Goal: Obtain resource: Obtain resource

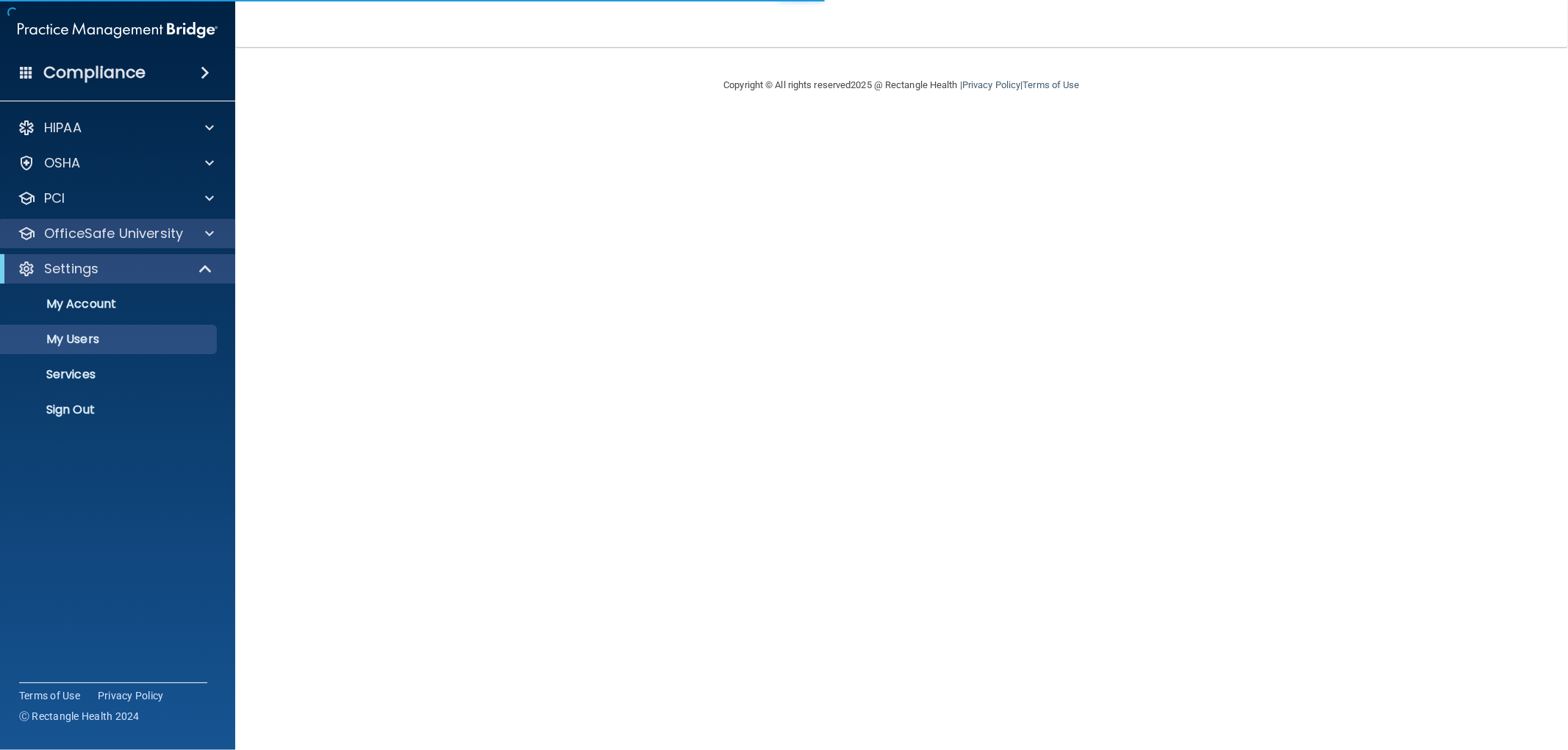
select select "20"
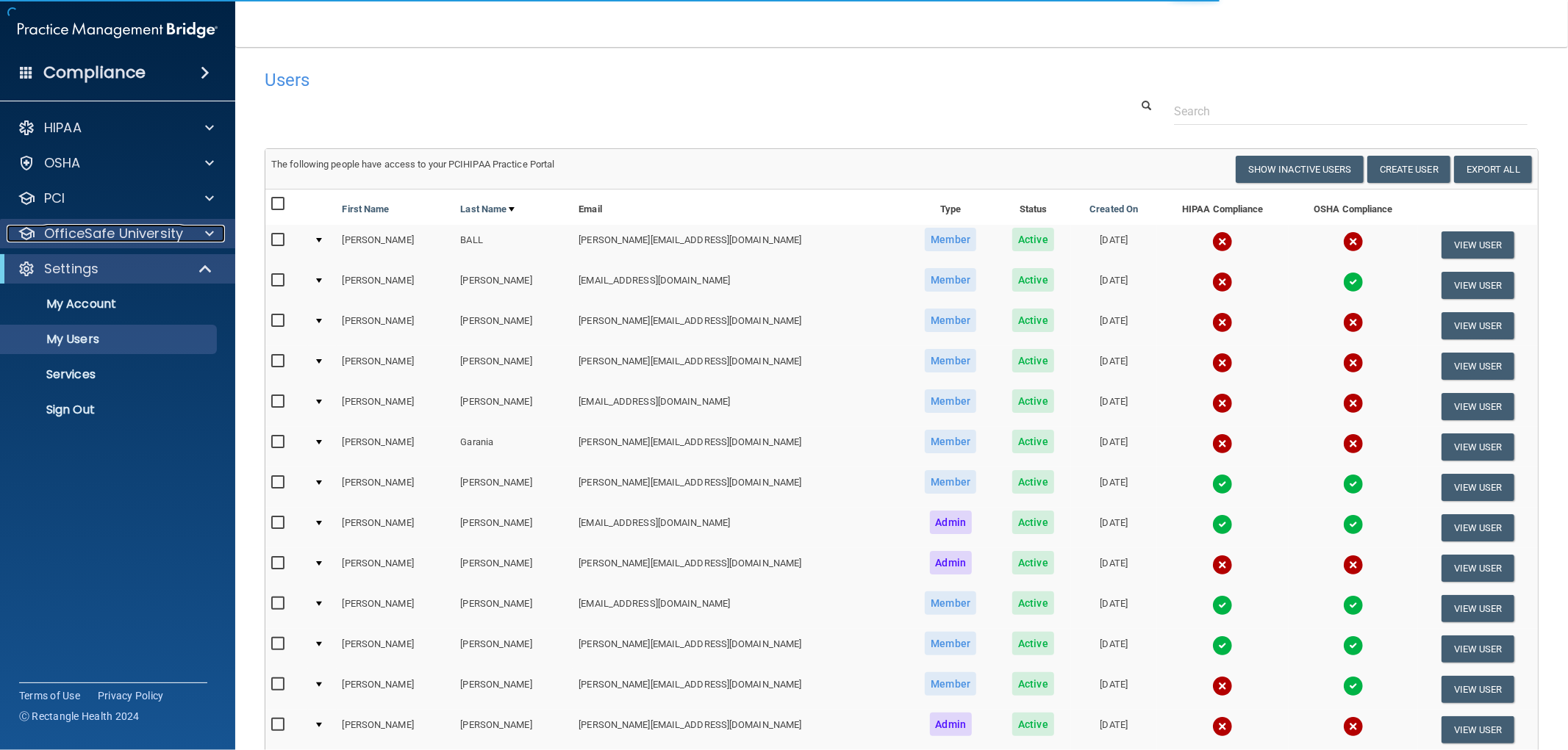
click at [143, 235] on p "OfficeSafe University" at bounding box center [113, 233] width 139 height 18
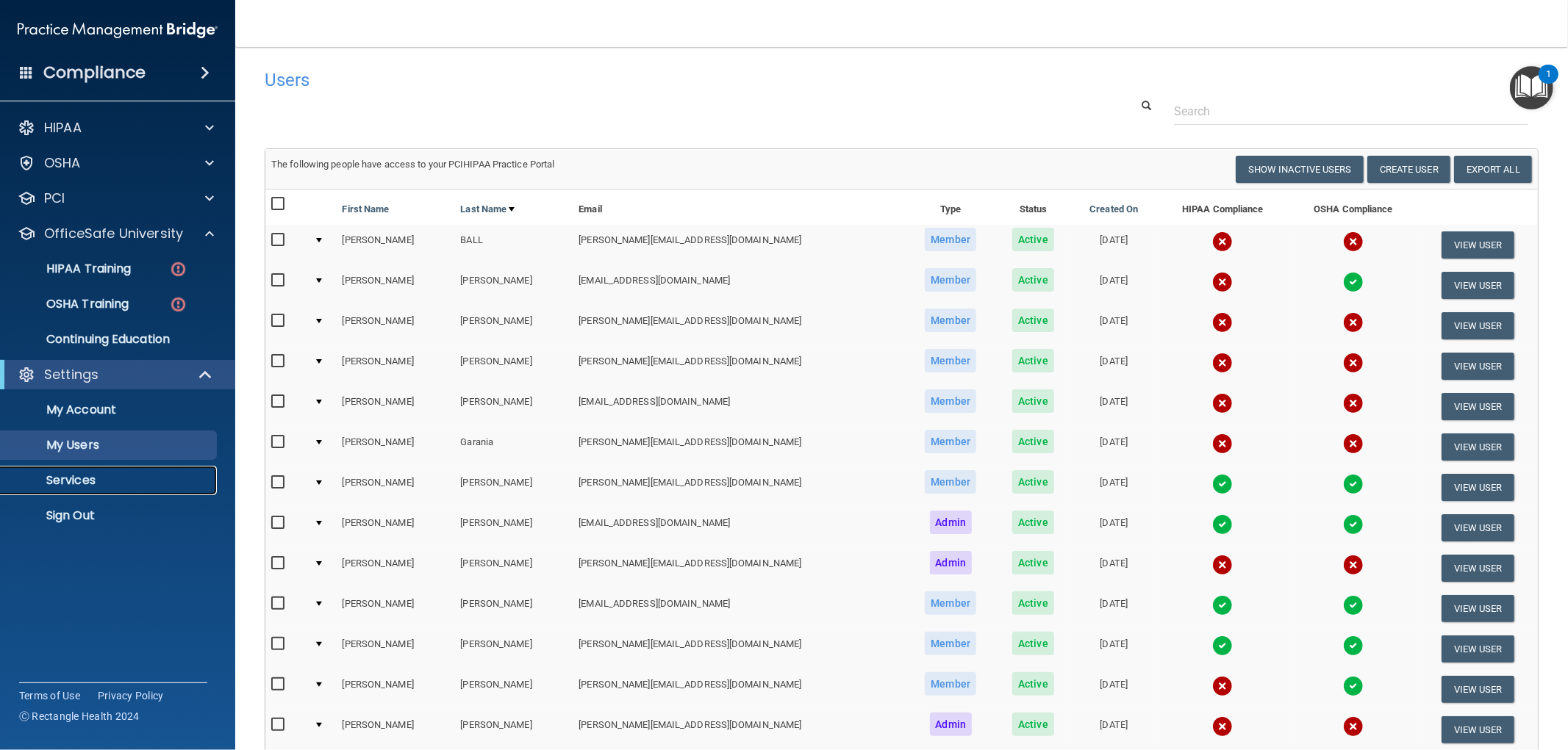
click at [100, 478] on p "Services" at bounding box center [109, 480] width 201 height 14
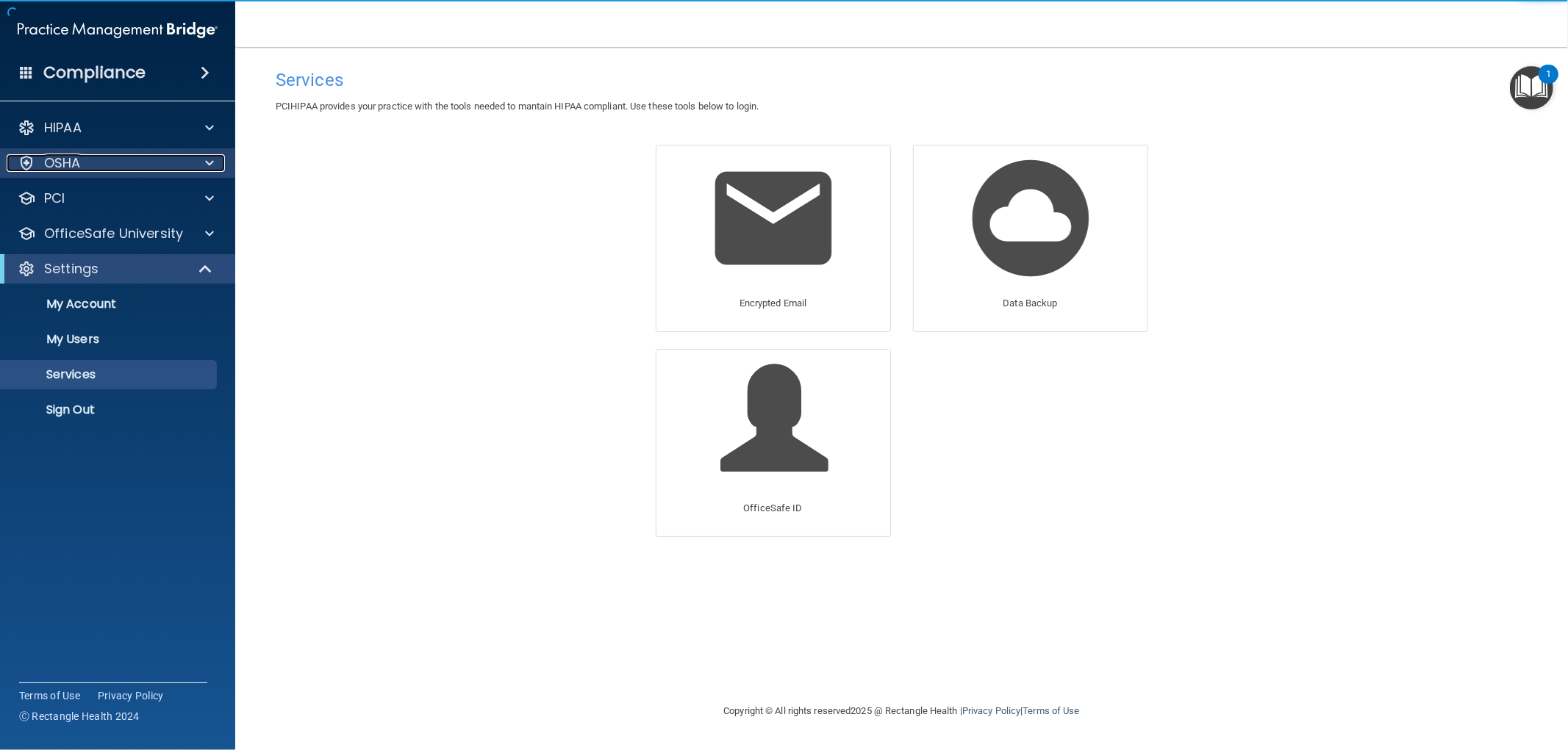
click at [105, 161] on div "OSHA" at bounding box center [98, 162] width 183 height 18
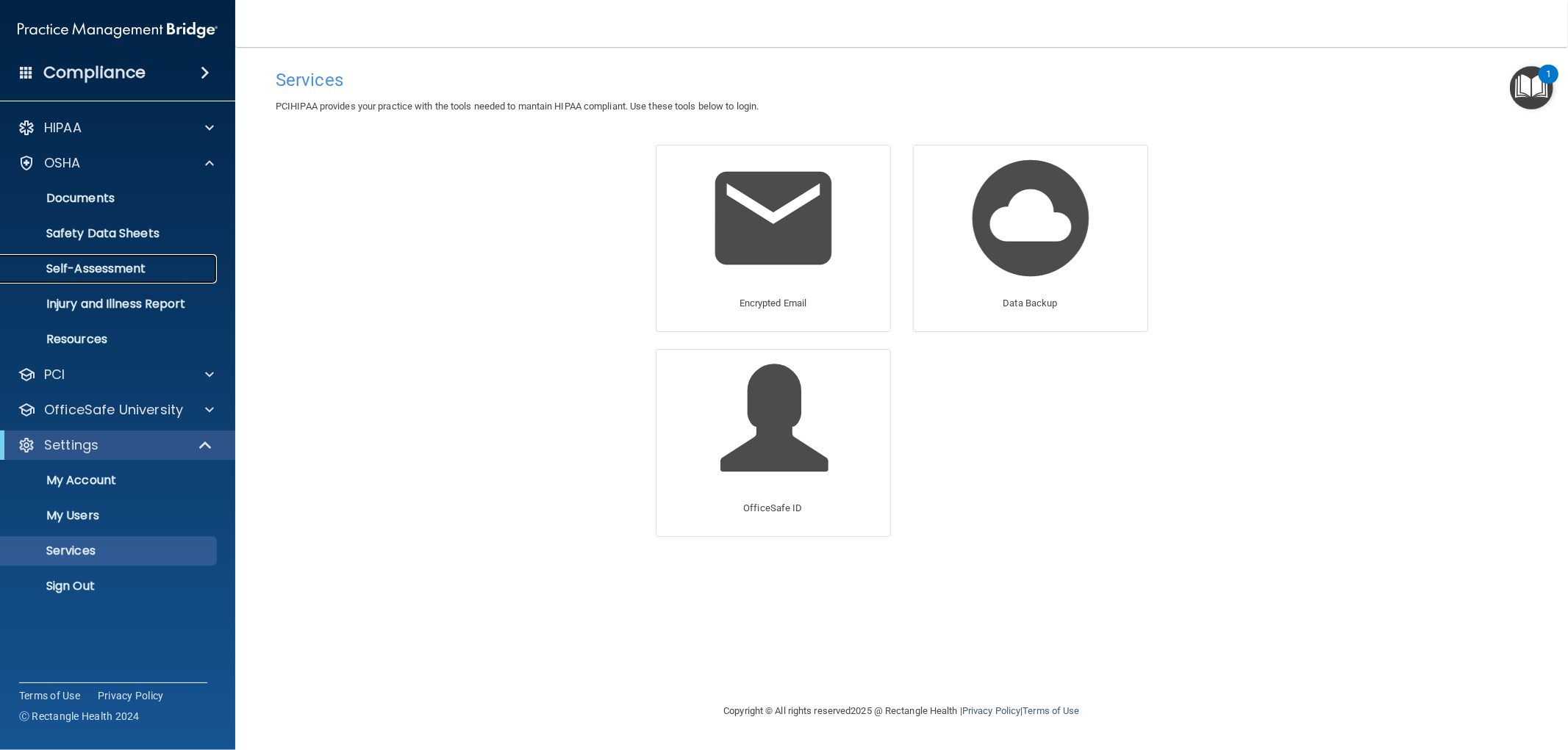
click at [150, 261] on p "Self-Assessment" at bounding box center [109, 268] width 201 height 14
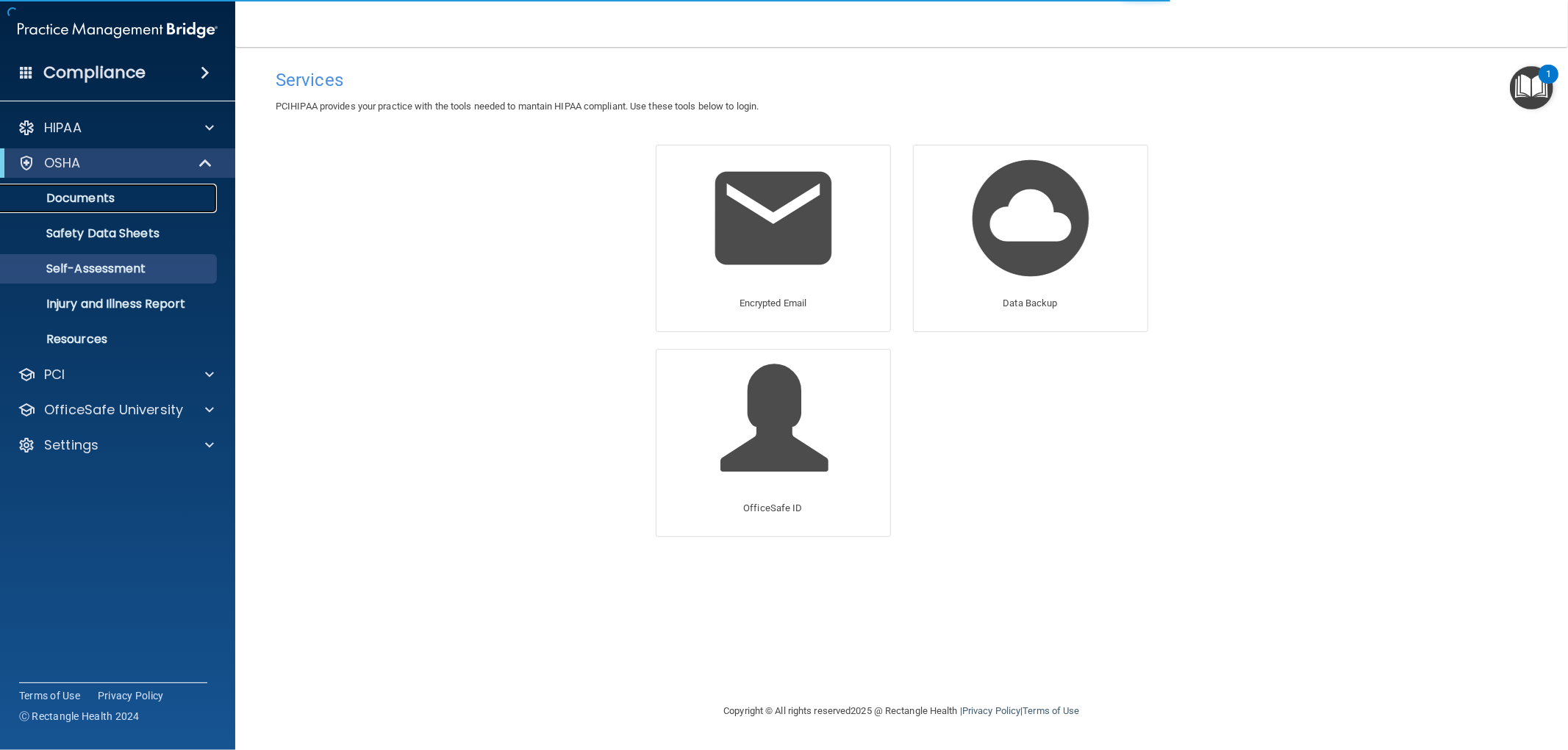
click at [111, 196] on p "Documents" at bounding box center [109, 198] width 201 height 14
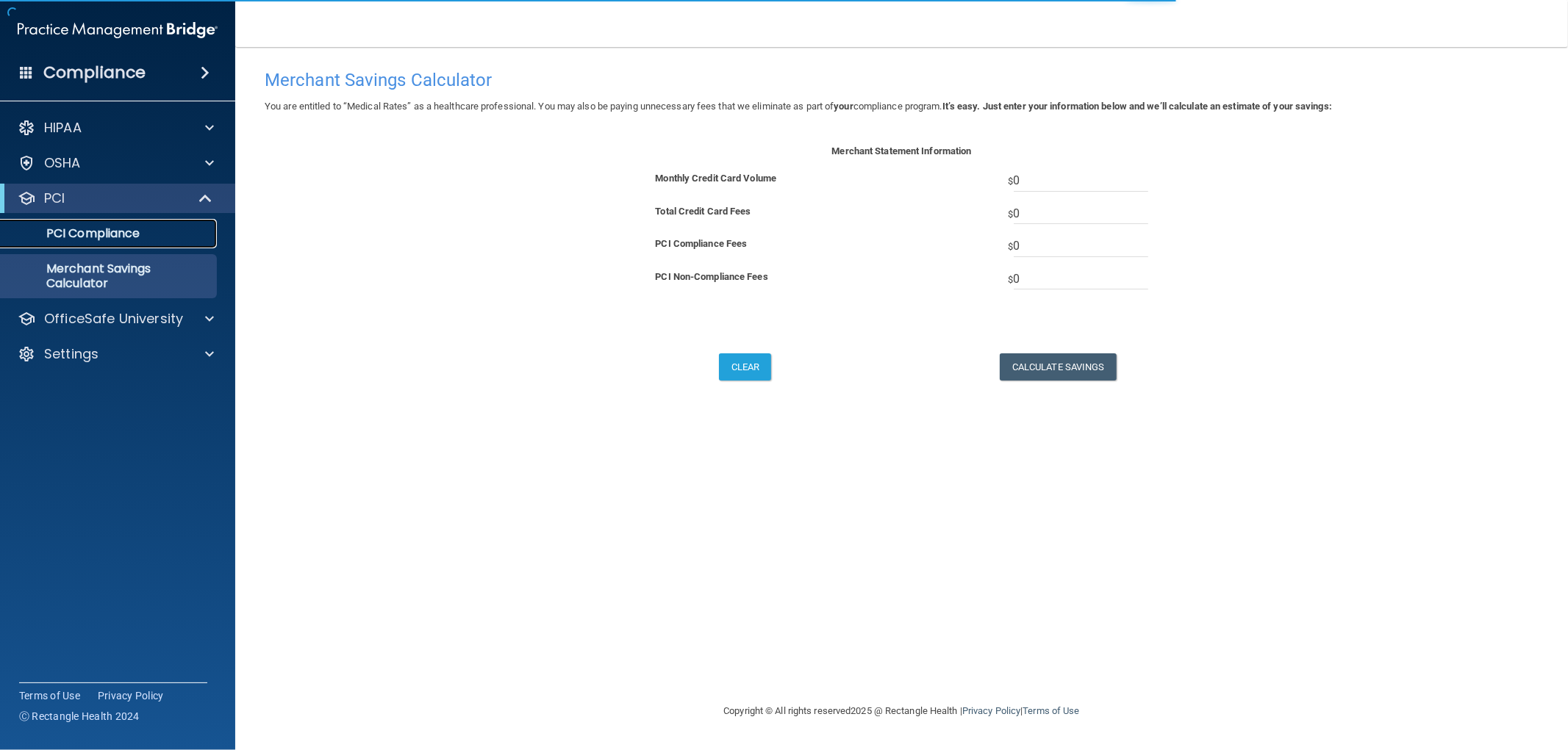
click at [114, 237] on p "PCI Compliance" at bounding box center [109, 233] width 201 height 14
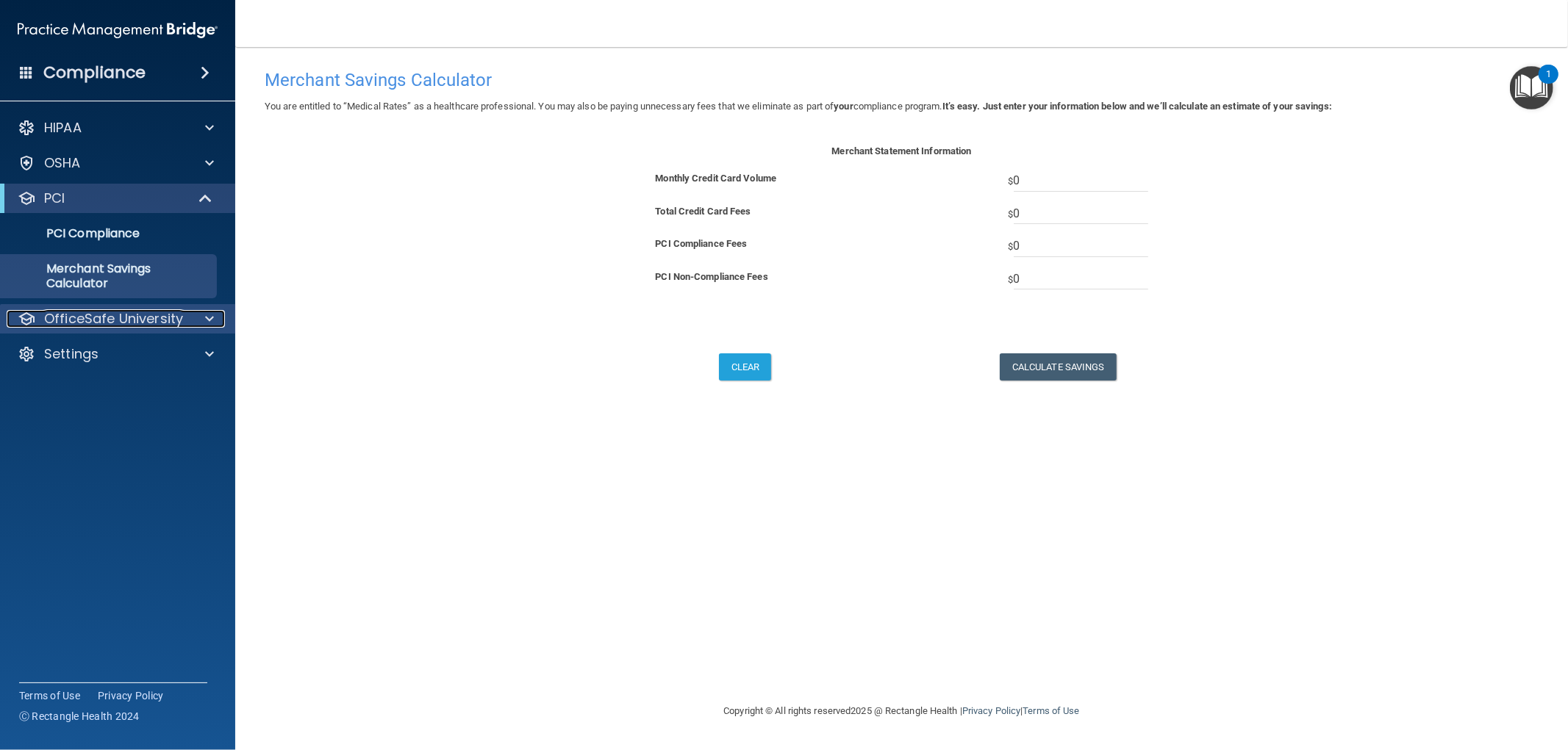
click at [119, 321] on p "OfficeSafe University" at bounding box center [113, 319] width 139 height 18
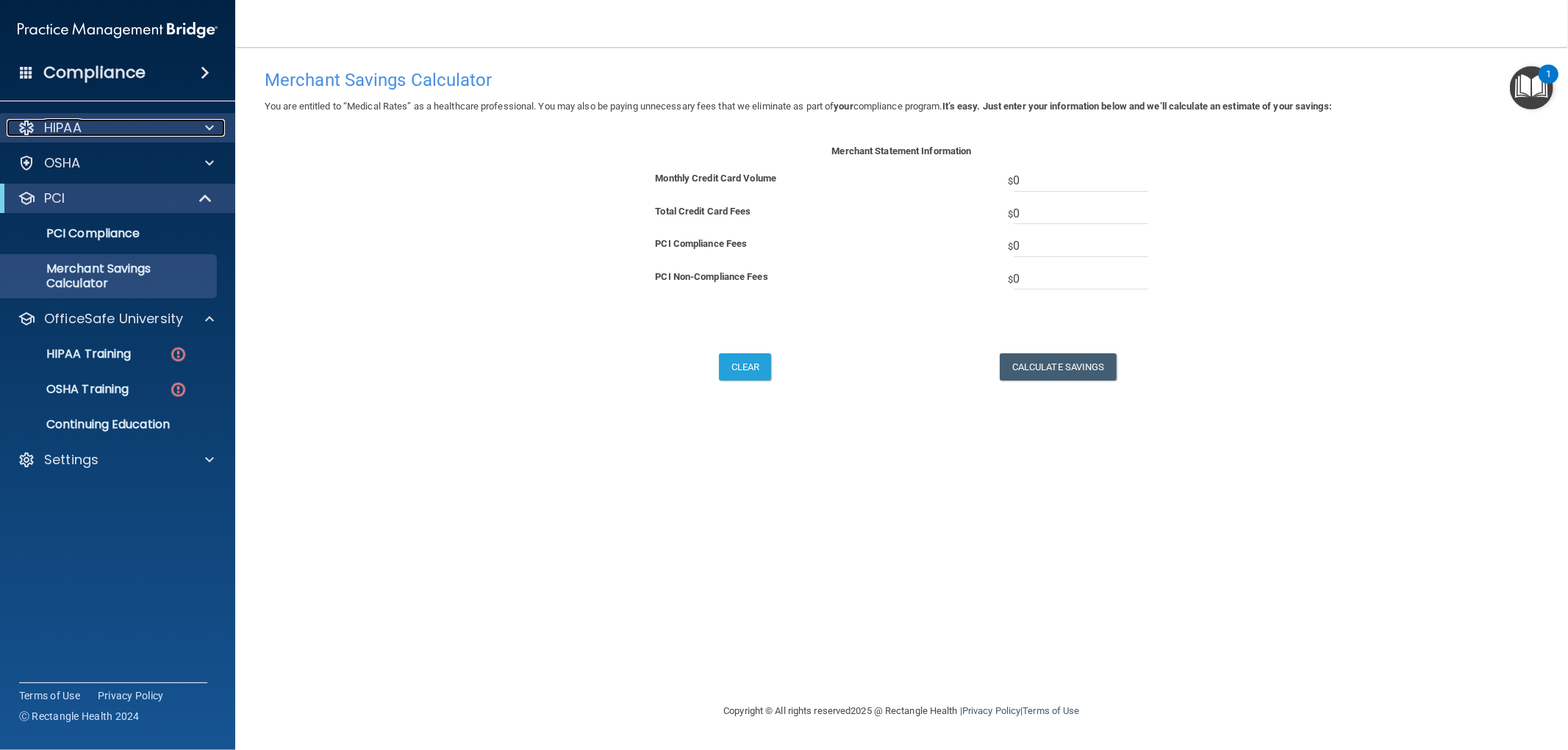
click at [97, 125] on div "HIPAA" at bounding box center [98, 128] width 183 height 18
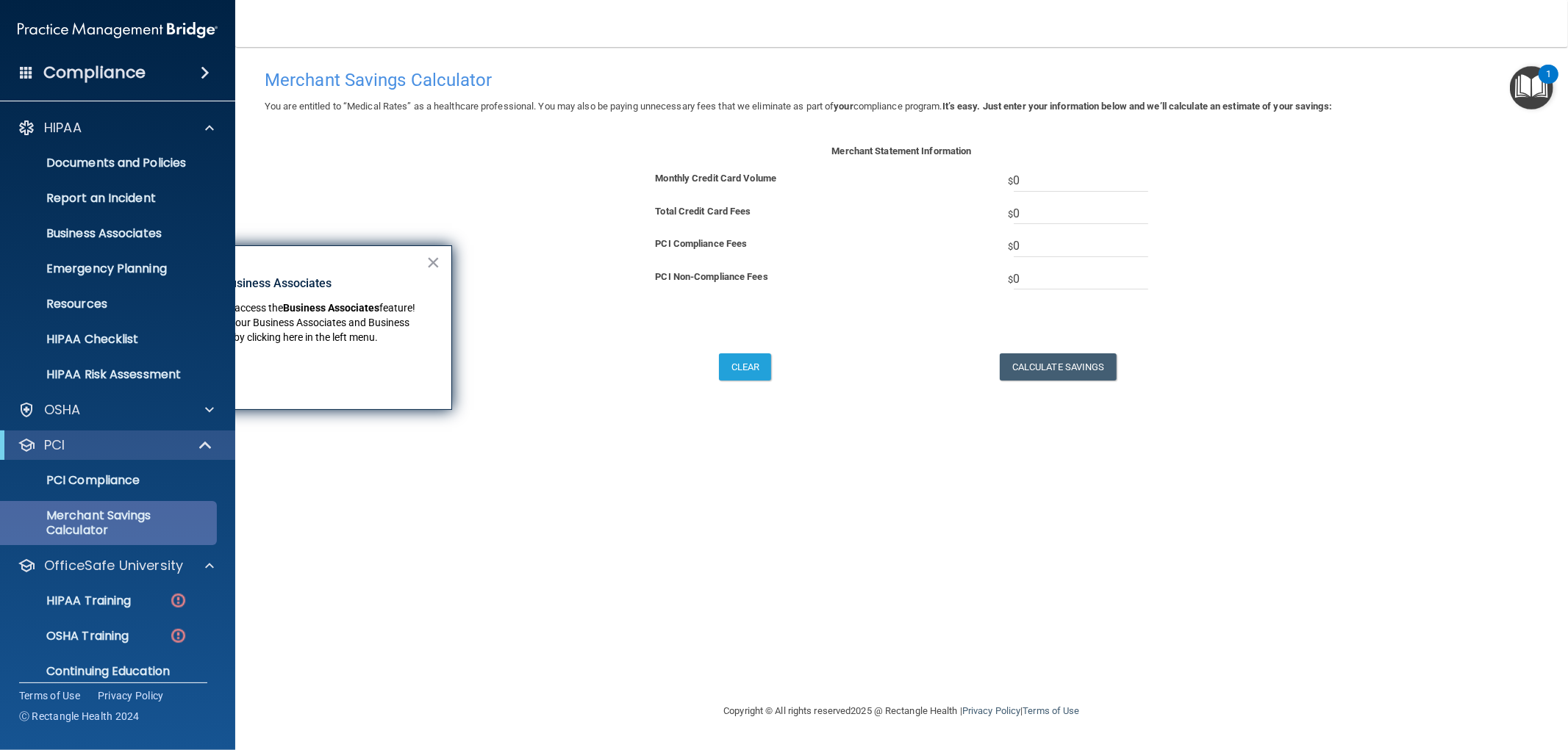
scroll to position [50, 0]
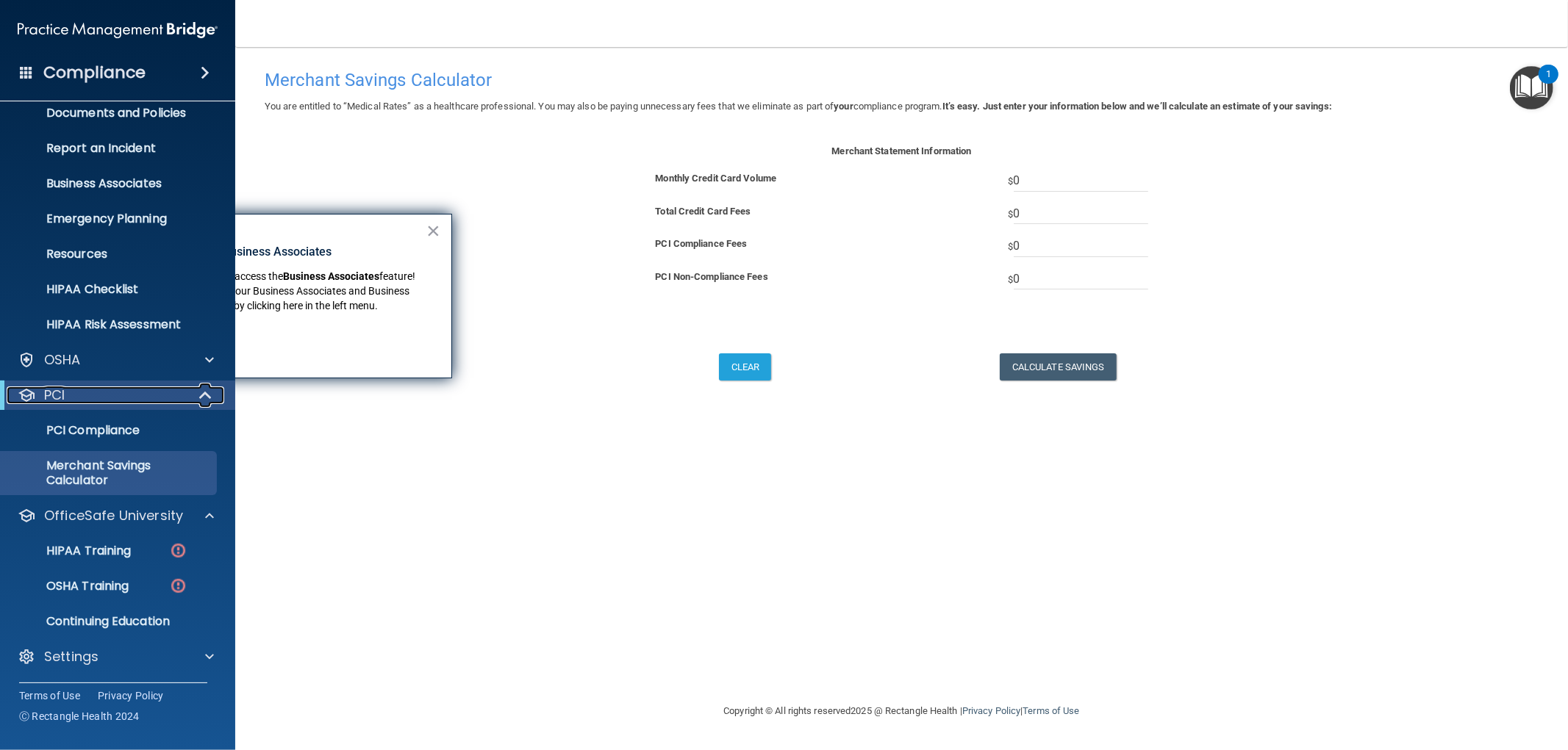
click at [128, 392] on div "PCI" at bounding box center [98, 395] width 182 height 18
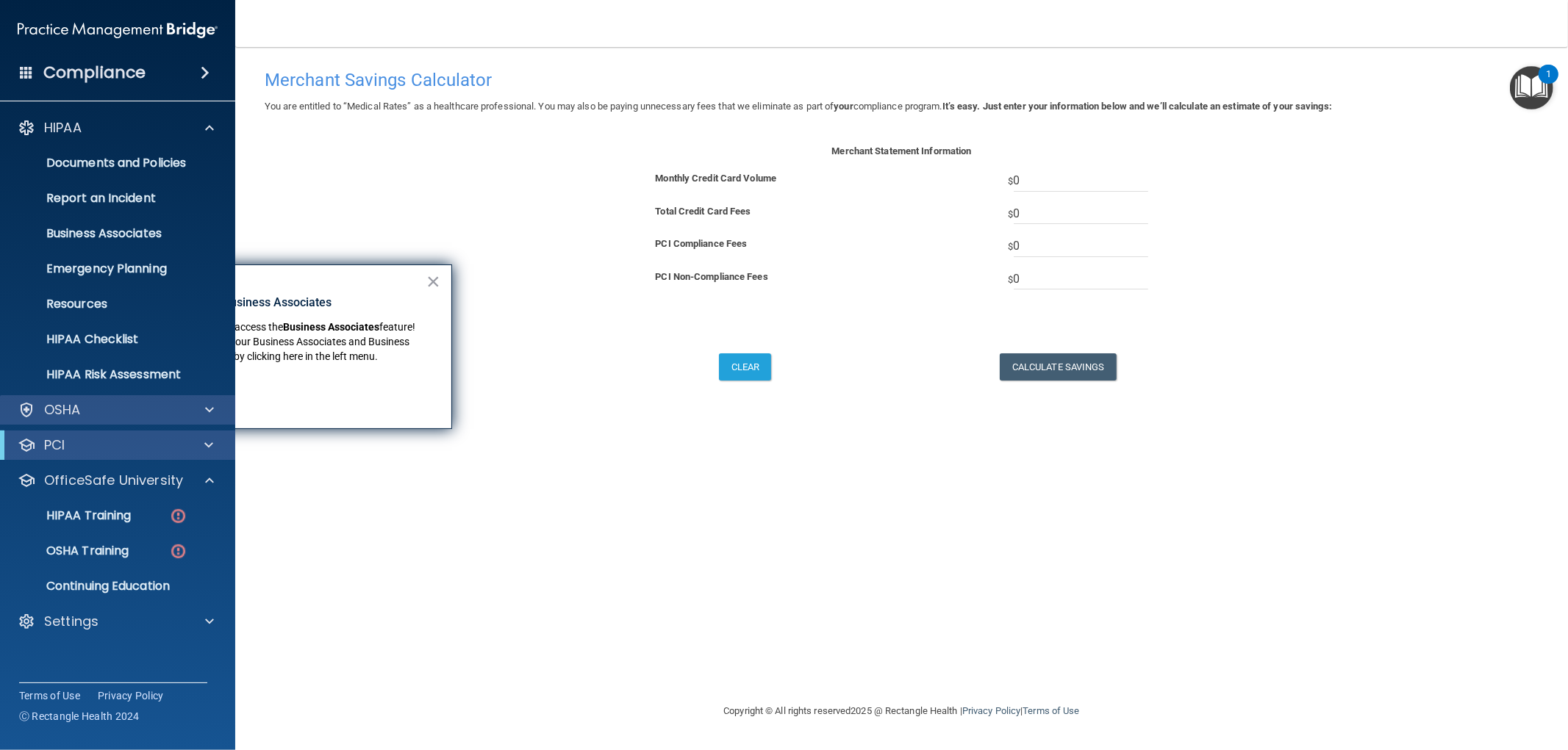
click at [134, 399] on div "OSHA" at bounding box center [118, 409] width 236 height 29
click at [197, 404] on div at bounding box center [208, 409] width 37 height 18
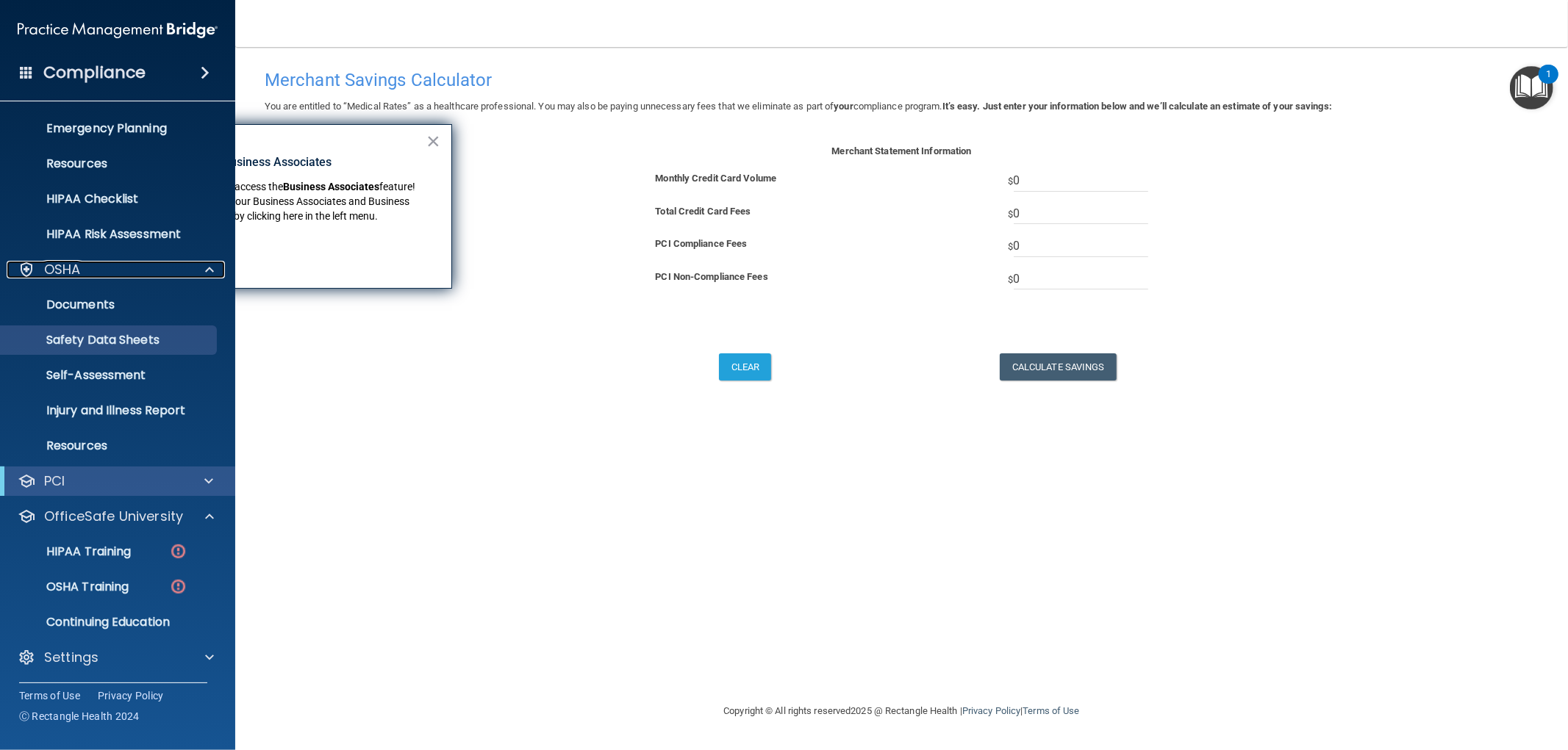
scroll to position [141, 0]
click at [148, 305] on p "Documents" at bounding box center [109, 304] width 201 height 14
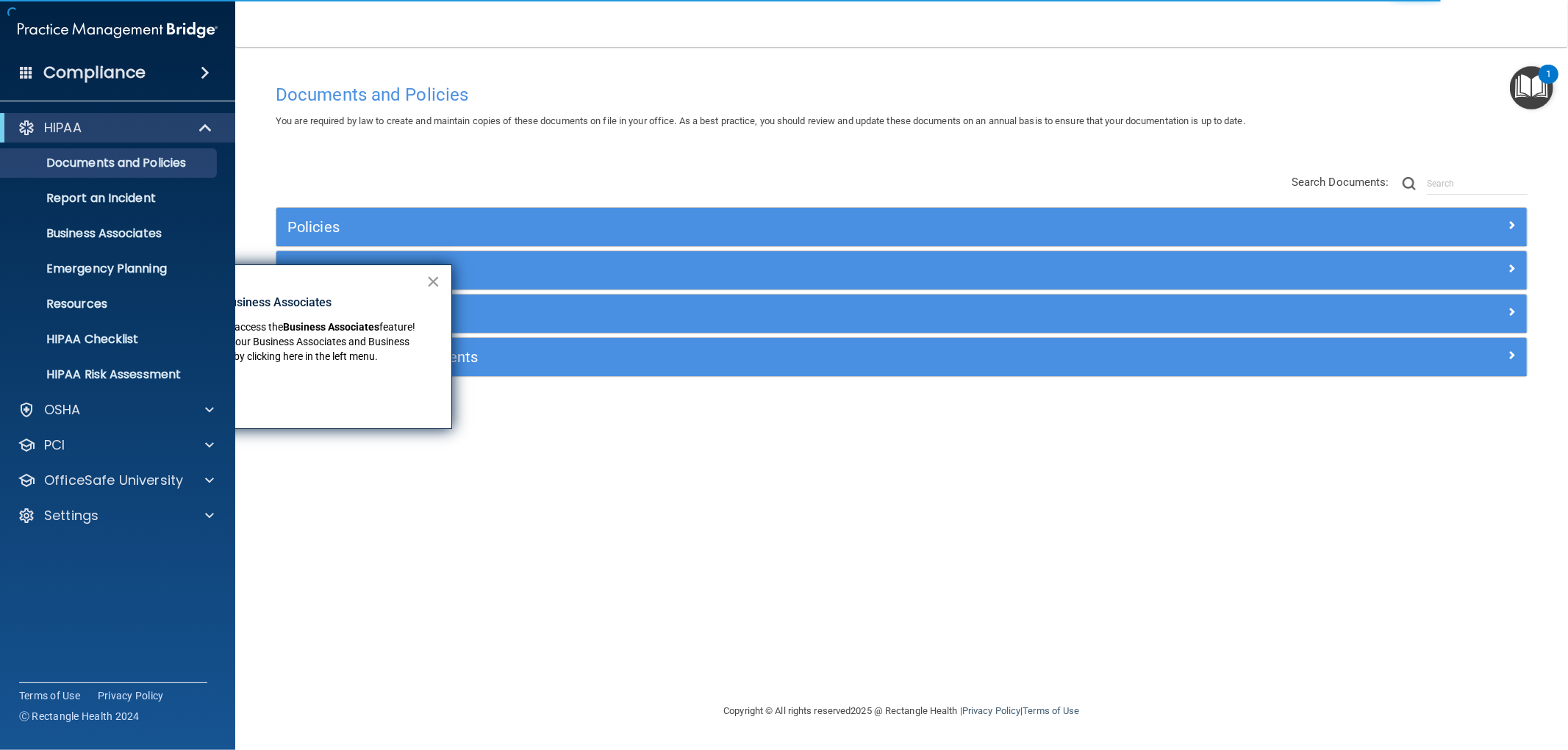
click at [435, 282] on button "×" at bounding box center [433, 282] width 14 height 24
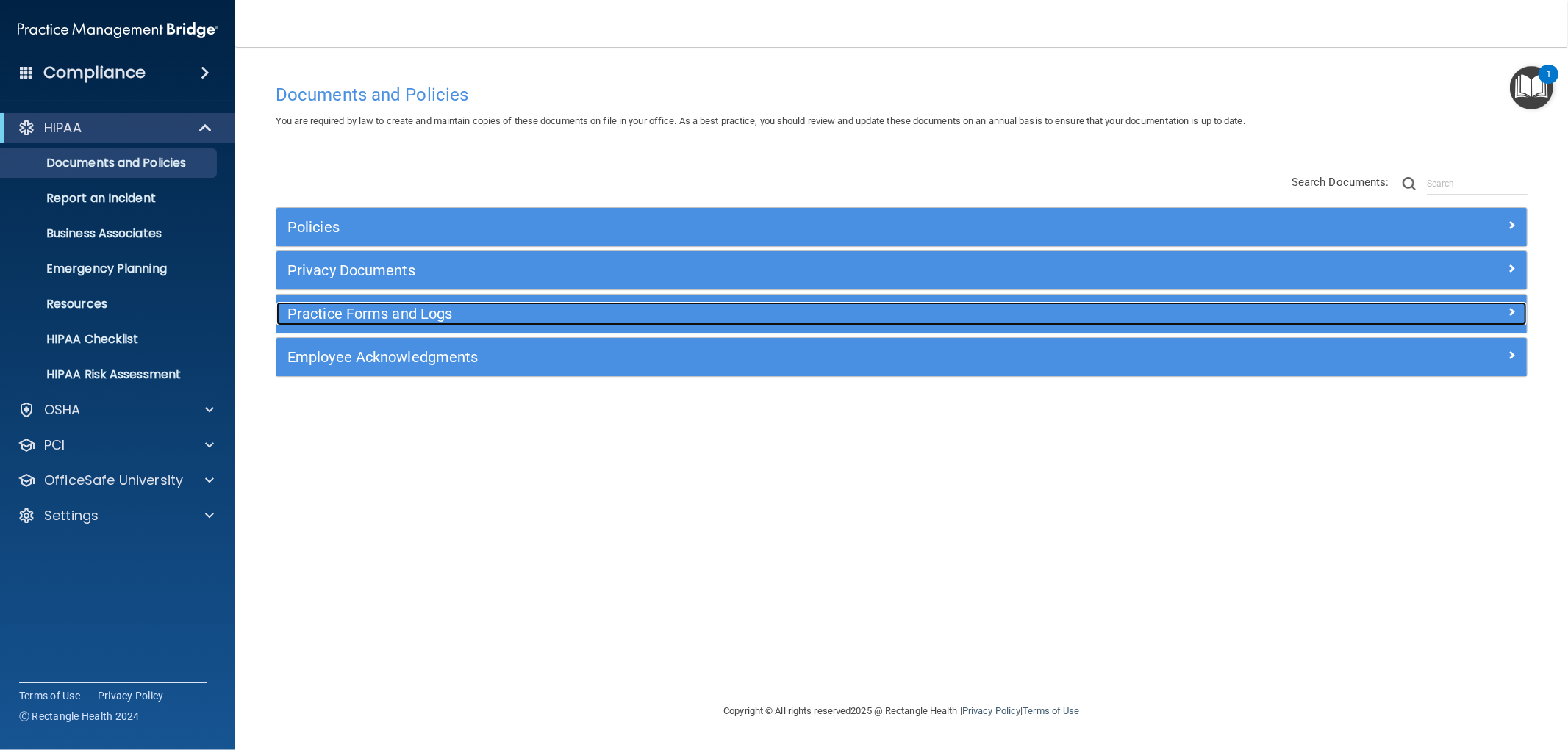
click at [422, 317] on h5 "Practice Forms and Logs" at bounding box center [745, 313] width 916 height 16
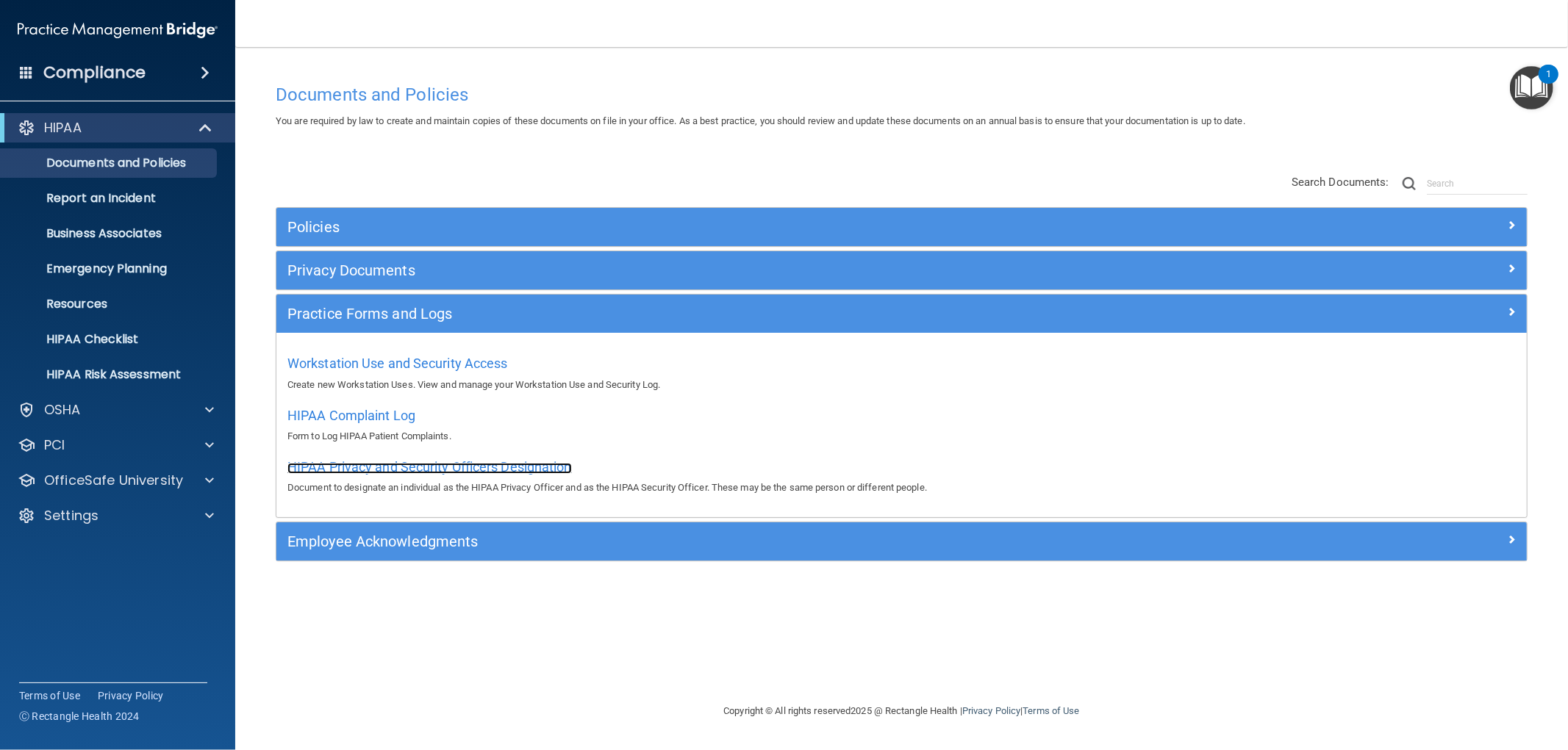
click at [406, 468] on span "HIPAA Privacy and Security Officers Designation" at bounding box center [430, 467] width 284 height 15
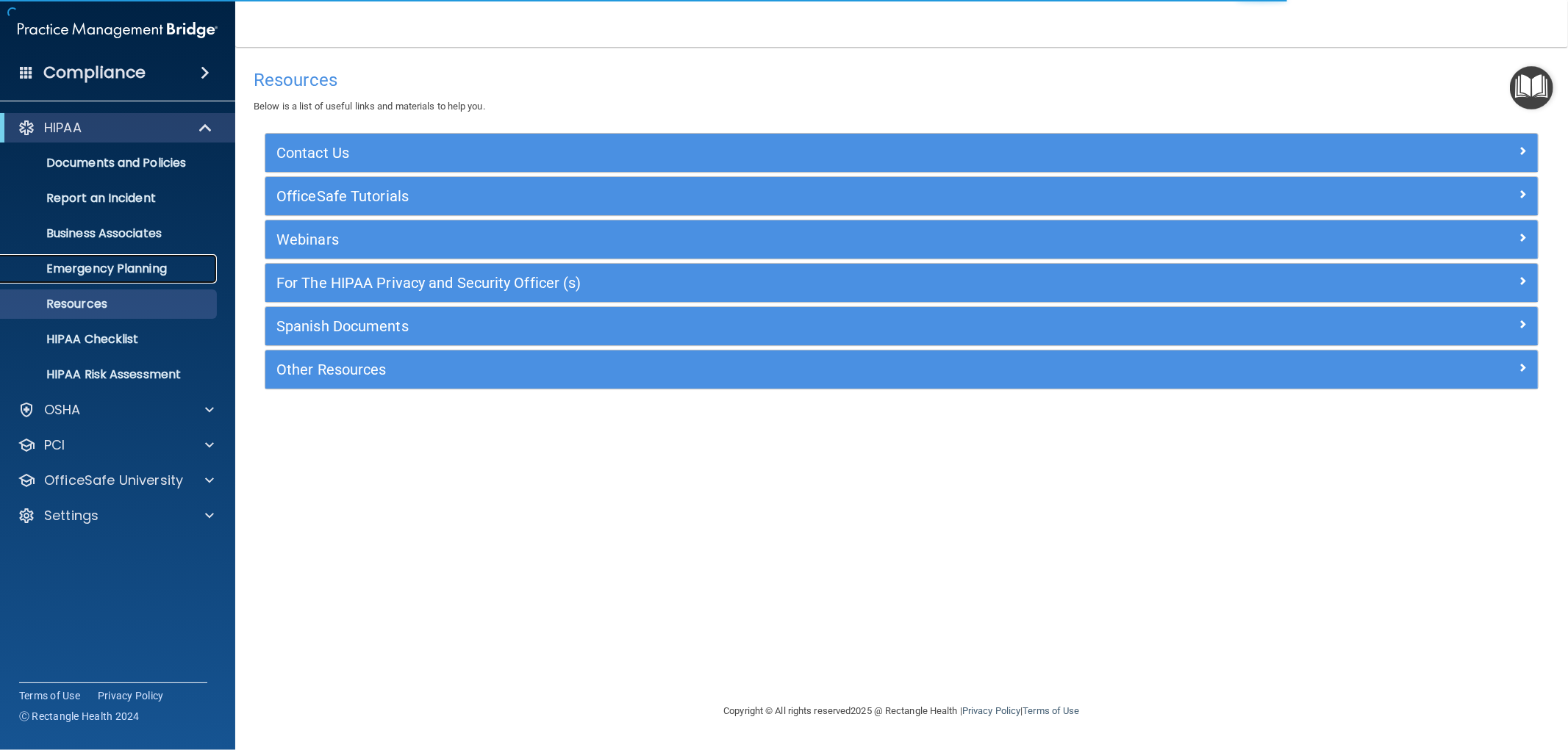
click at [82, 274] on p "Emergency Planning" at bounding box center [109, 268] width 201 height 14
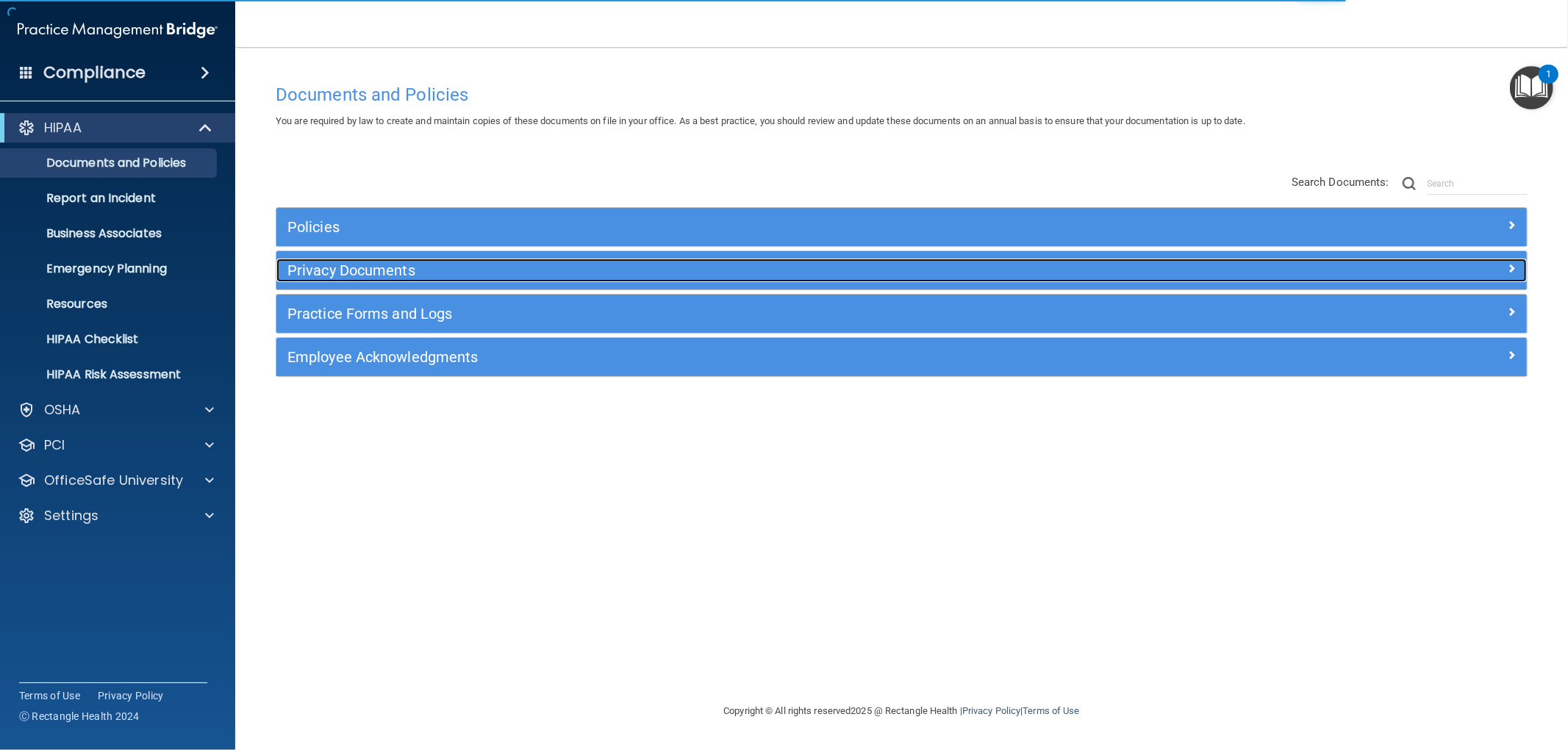
click at [354, 273] on h5 "Privacy Documents" at bounding box center [745, 270] width 916 height 16
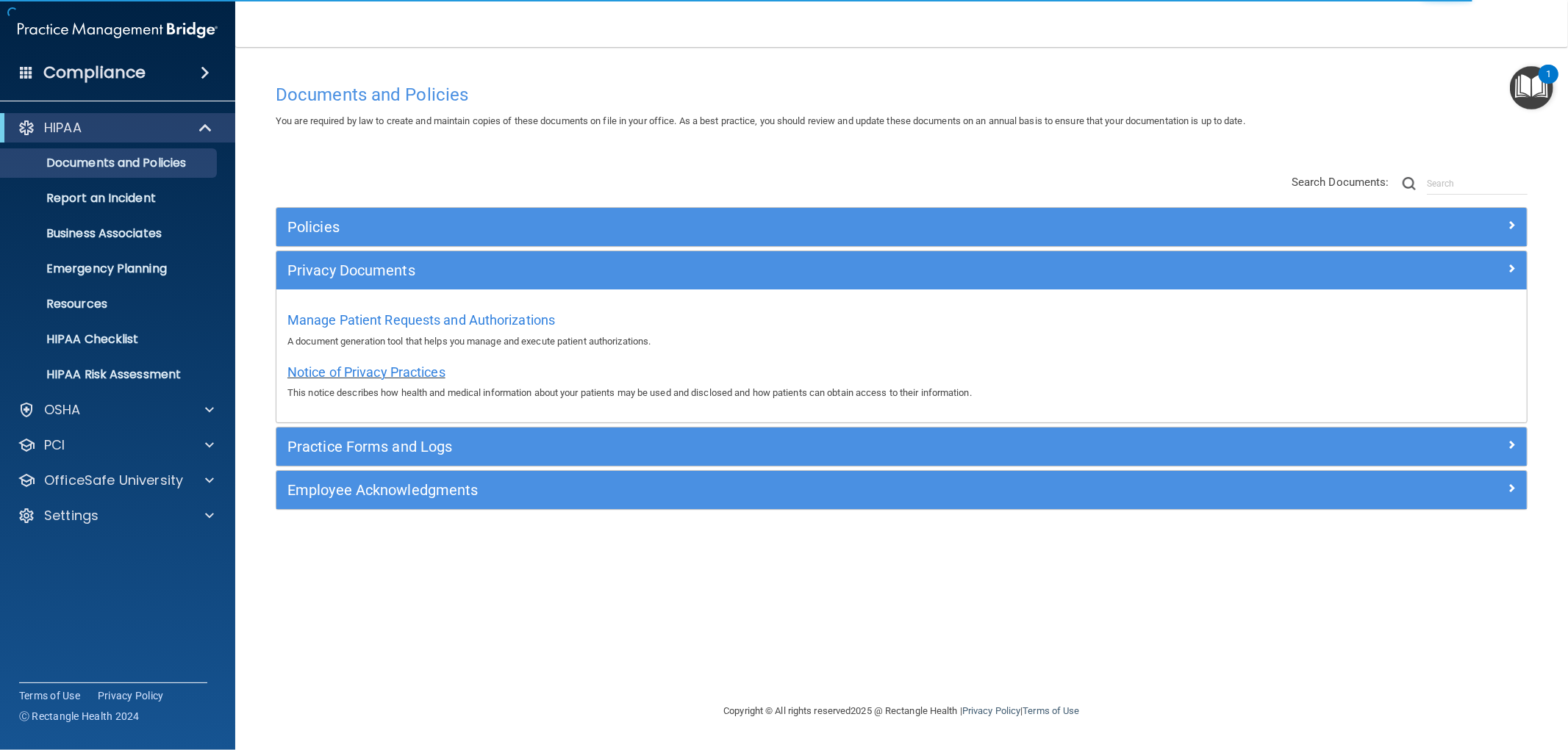
click at [375, 371] on span "Notice of Privacy Practices" at bounding box center [367, 372] width 158 height 15
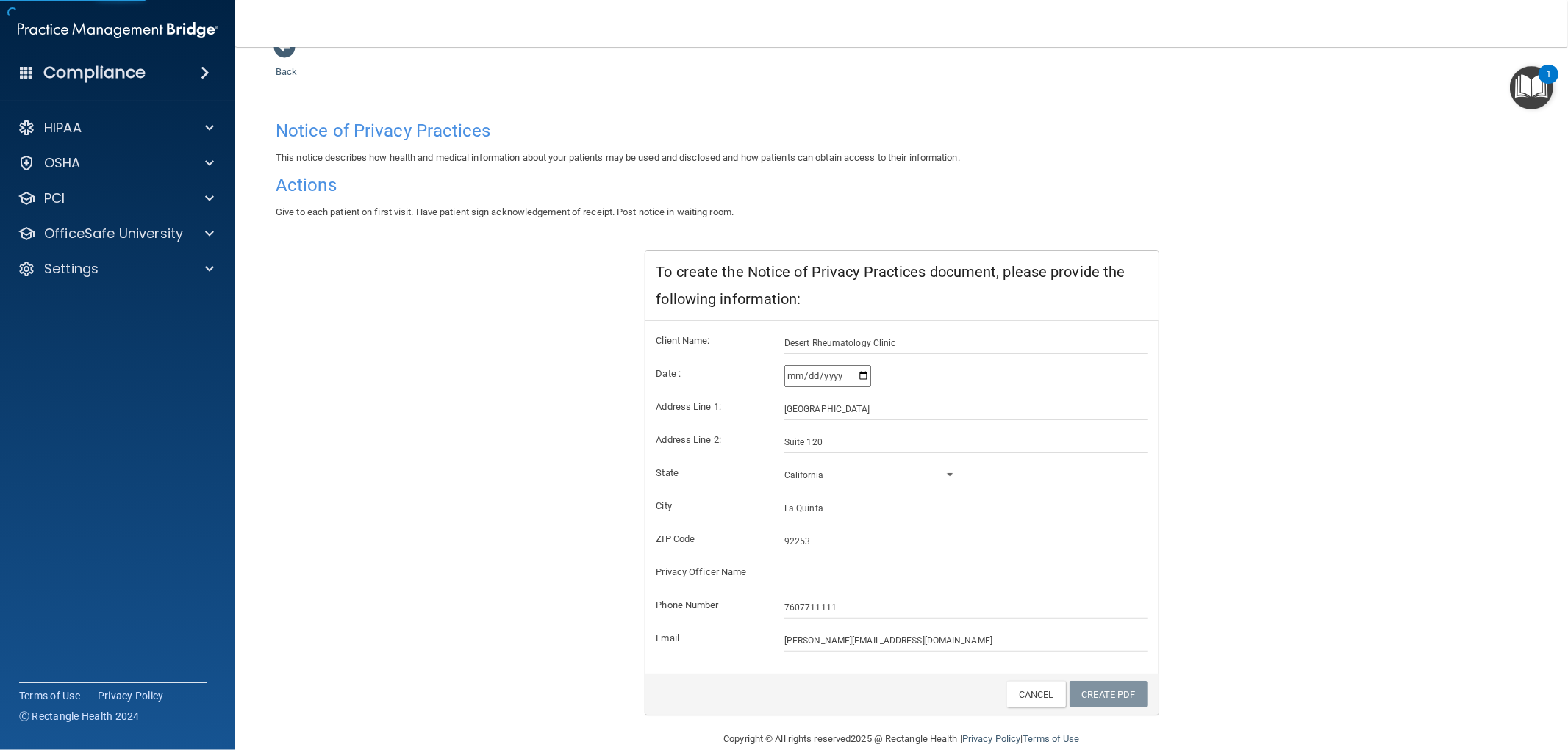
scroll to position [64, 0]
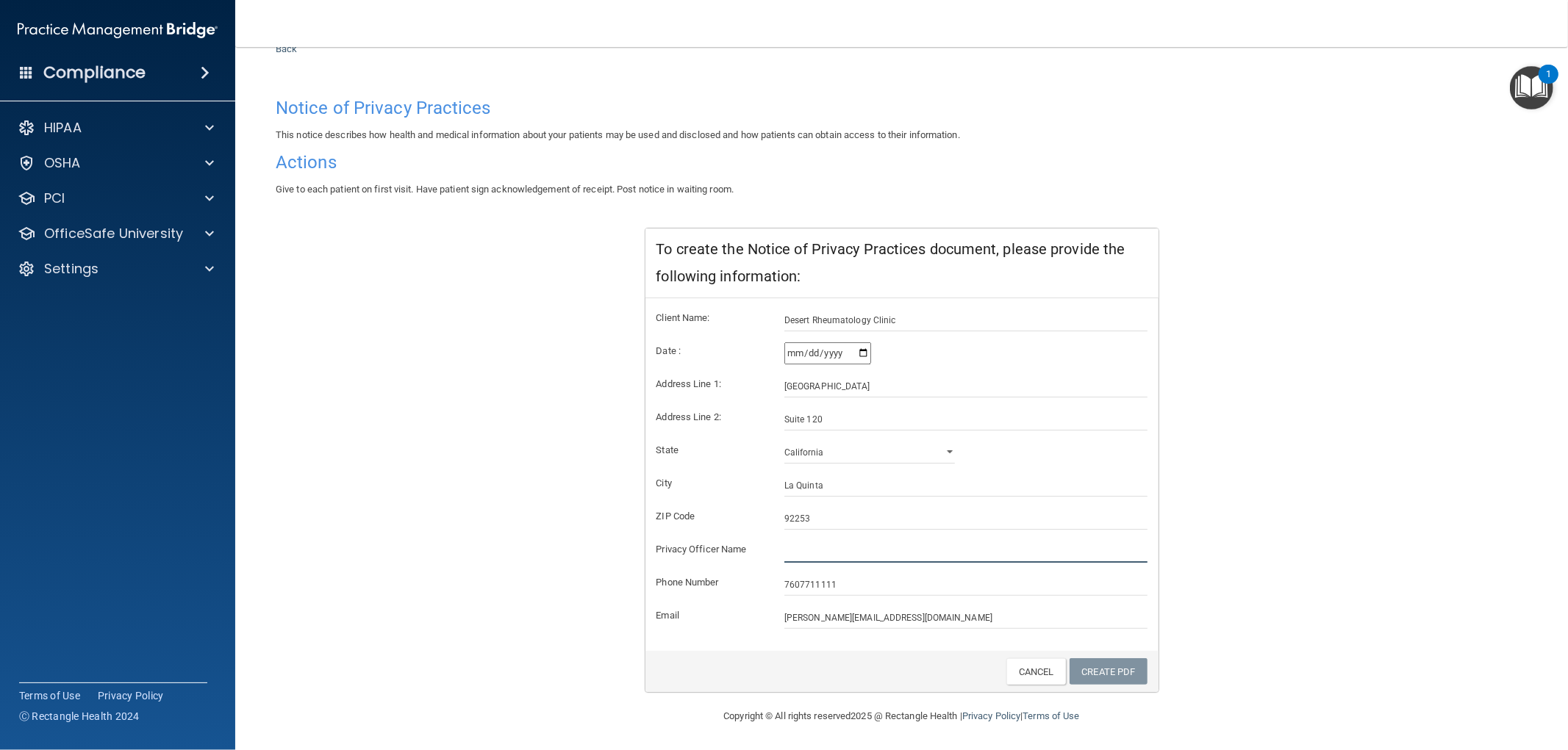
click at [802, 550] on input "text" at bounding box center [966, 552] width 363 height 22
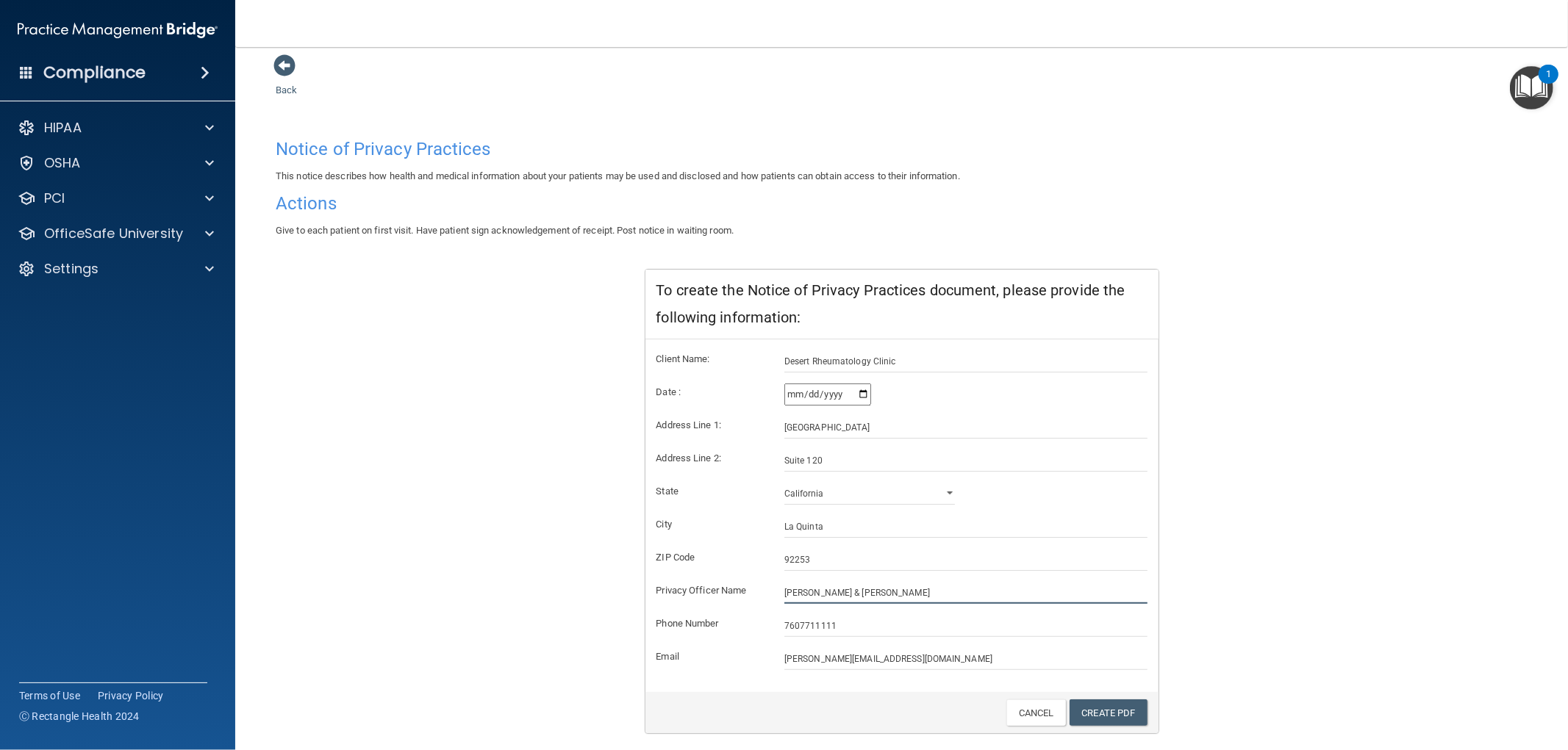
scroll to position [0, 0]
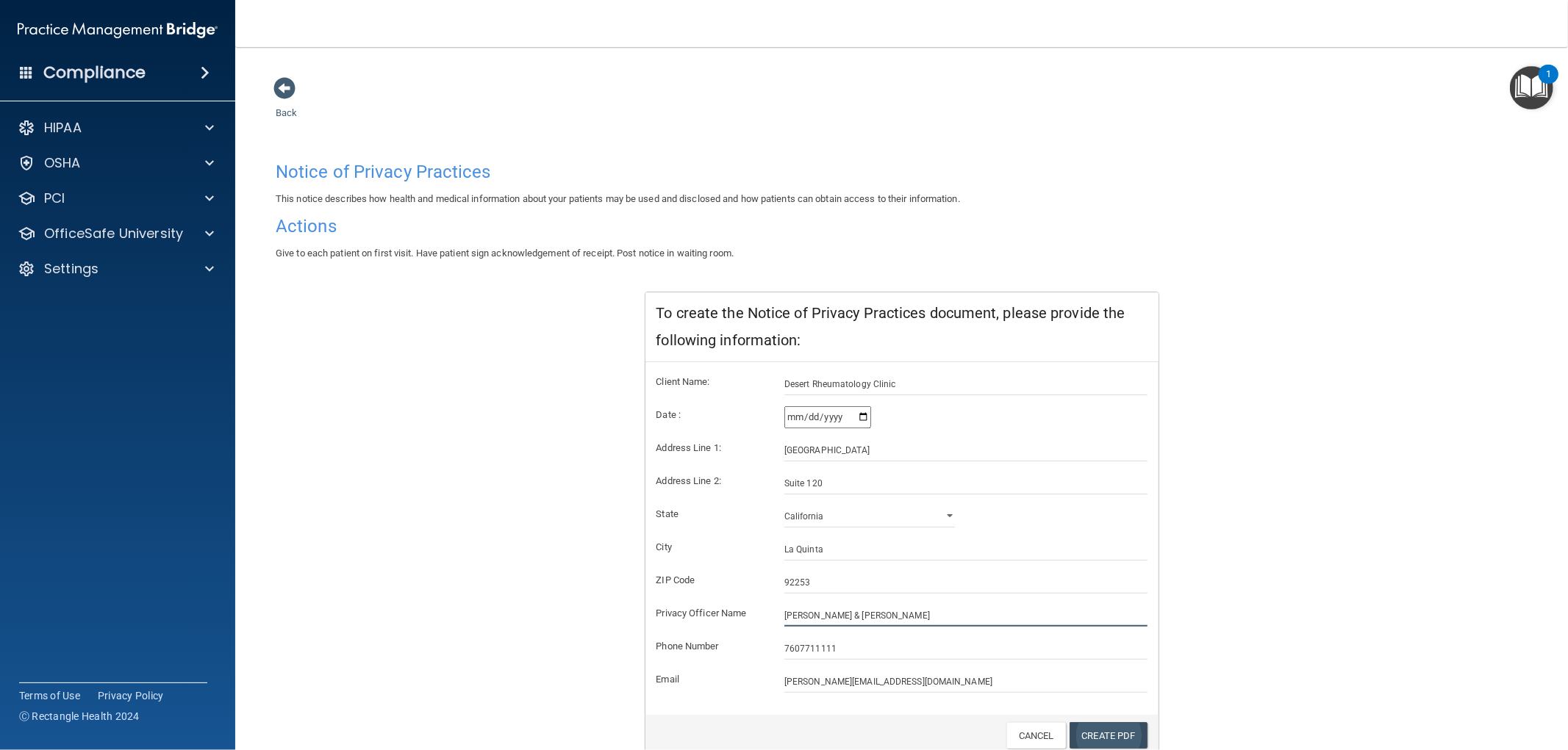
type input "[PERSON_NAME] & [PERSON_NAME]"
click at [1099, 729] on link "Create PDF" at bounding box center [1108, 736] width 78 height 27
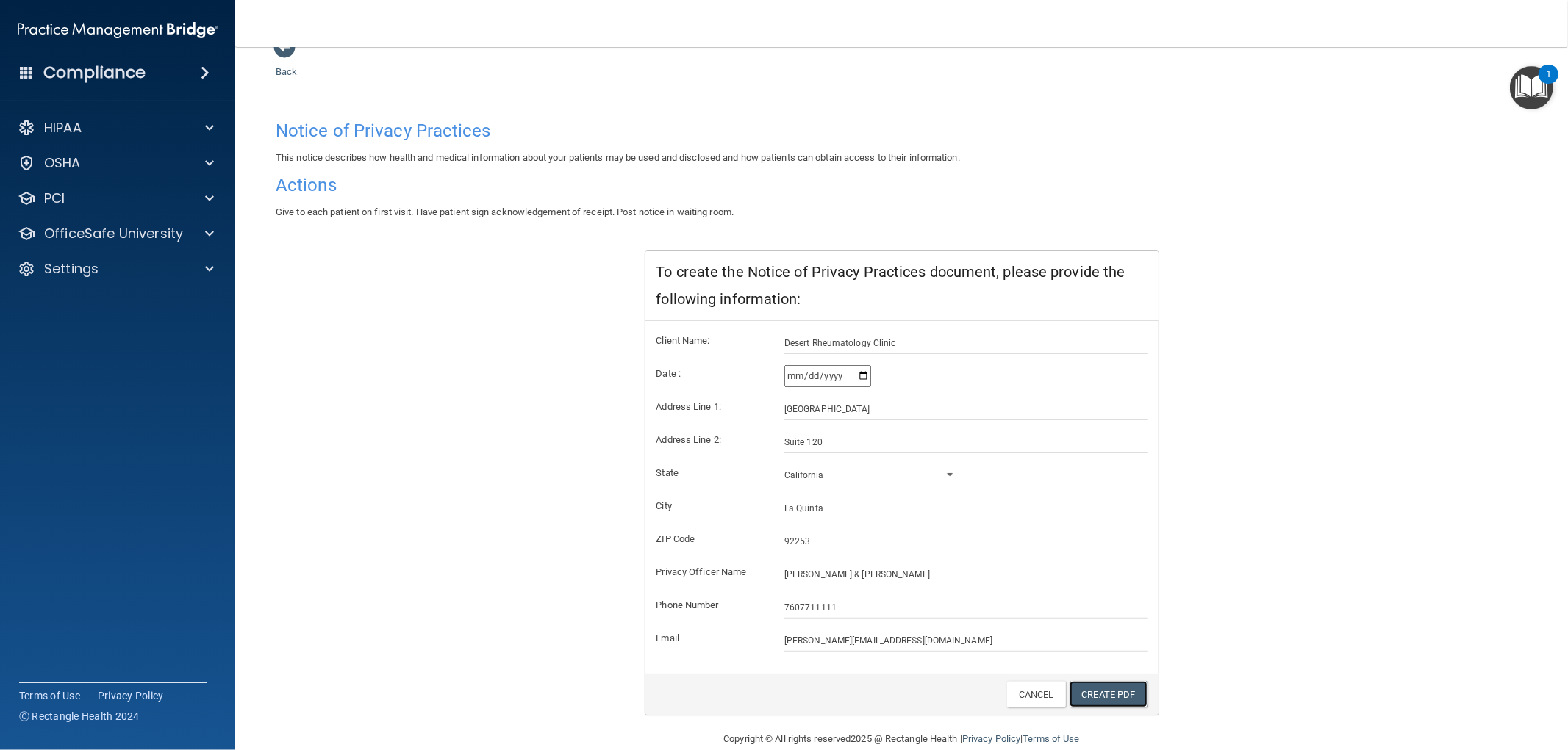
scroll to position [64, 0]
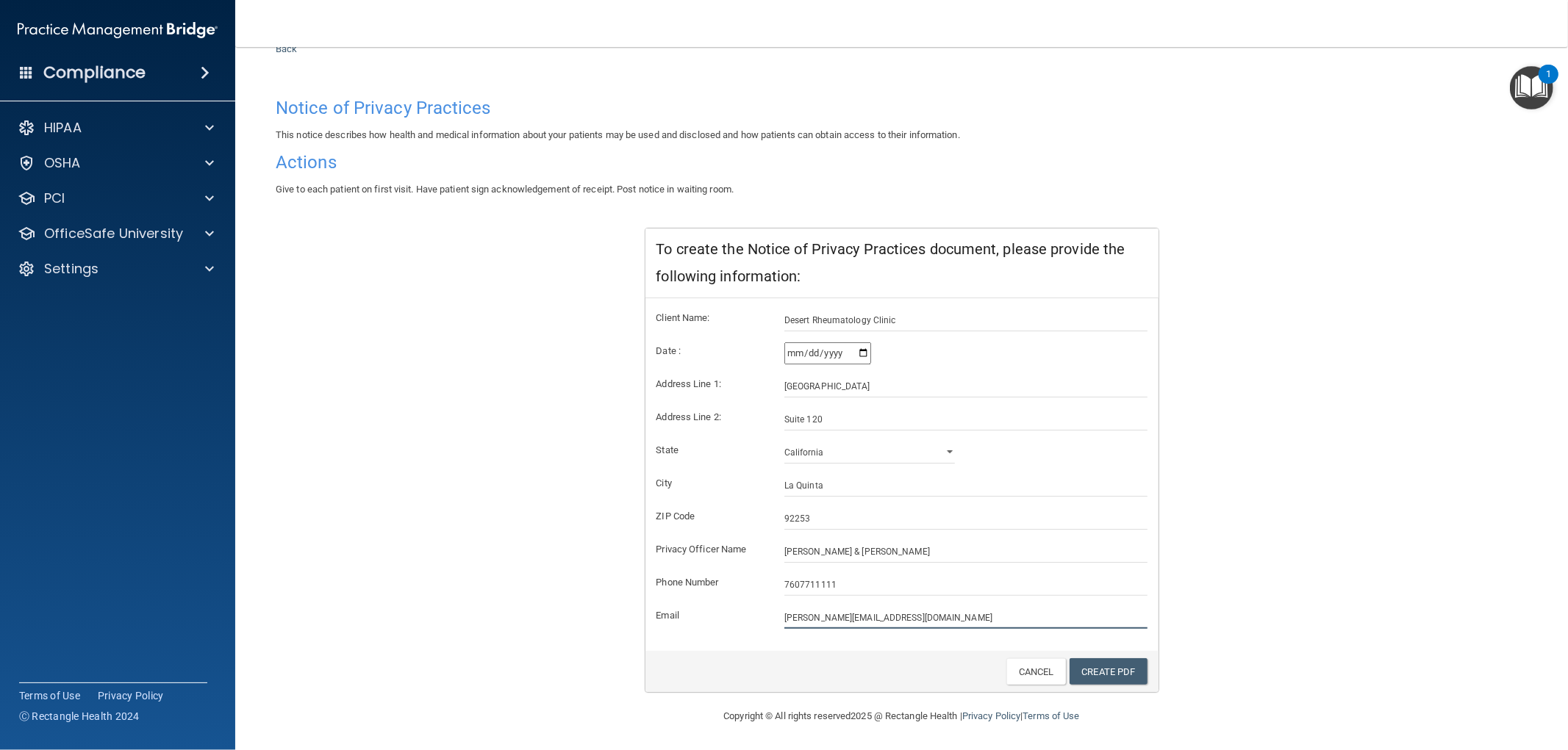
click at [822, 618] on input "[PERSON_NAME][EMAIL_ADDRESS][DOMAIN_NAME]" at bounding box center [966, 618] width 363 height 22
click at [922, 611] on input "[PERSON_NAME][EMAIL_ADDRESS][DOMAIN_NAME]" at bounding box center [966, 618] width 363 height 22
drag, startPoint x: 900, startPoint y: 615, endPoint x: 810, endPoint y: 615, distance: 90.0
click at [810, 615] on input "[PERSON_NAME][EMAIL_ADDRESS][DOMAIN_NAME], [PERSON_NAME]@" at bounding box center [966, 618] width 363 height 22
click at [946, 614] on input "[PERSON_NAME][EMAIL_ADDRESS][DOMAIN_NAME], [PERSON_NAME]@" at bounding box center [966, 618] width 363 height 22
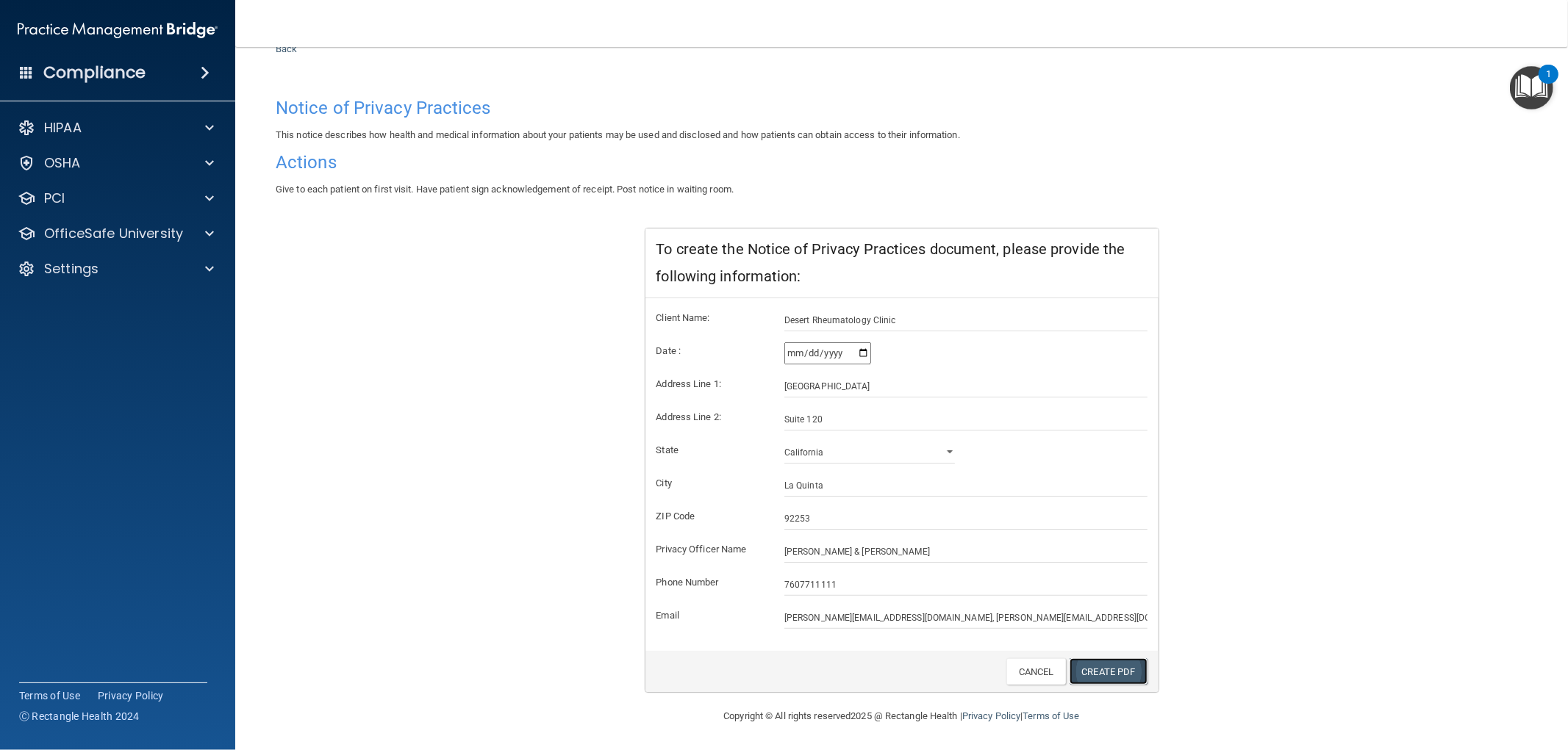
click at [1086, 667] on link "Create PDF" at bounding box center [1108, 672] width 78 height 27
drag, startPoint x: 878, startPoint y: 617, endPoint x: 639, endPoint y: 608, distance: 239.2
click at [645, 608] on div "Email [PERSON_NAME][EMAIL_ADDRESS][DOMAIN_NAME], [PERSON_NAME][EMAIL_ADDRESS][D…" at bounding box center [902, 618] width 513 height 22
type input "[PERSON_NAME][EMAIL_ADDRESS][DOMAIN_NAME]"
click at [1086, 666] on link "Create PDF" at bounding box center [1108, 672] width 78 height 27
